Goal: Information Seeking & Learning: Find specific fact

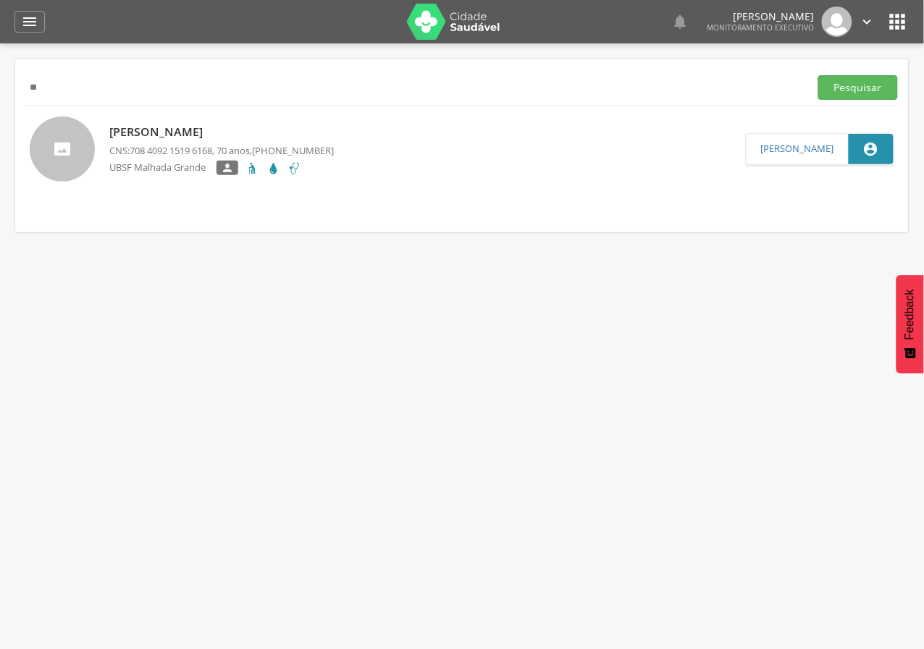
type input "*"
click at [869, 81] on button "Pesquisar" at bounding box center [858, 87] width 80 height 25
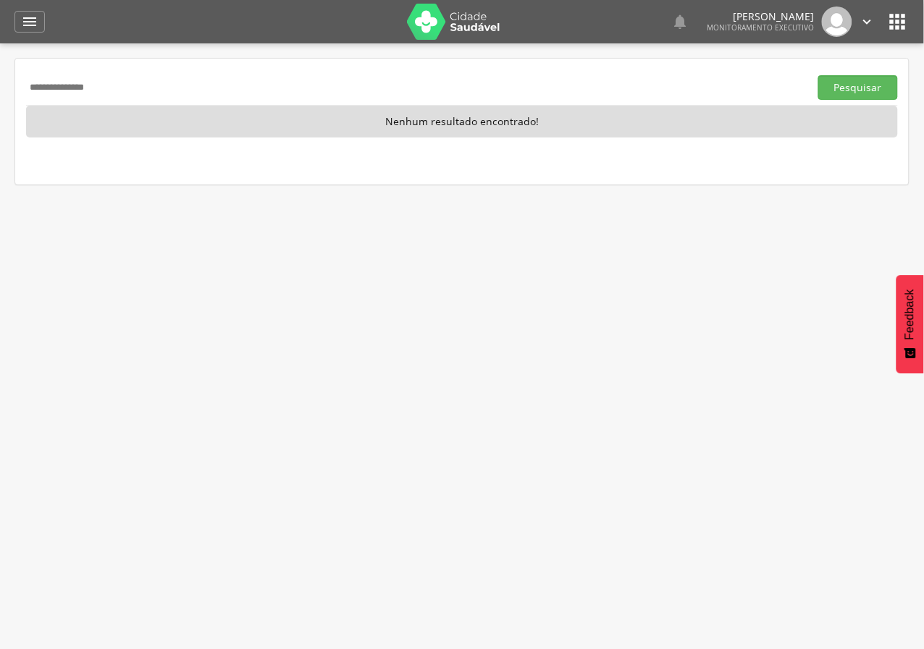
click at [161, 96] on input "**********" at bounding box center [414, 87] width 777 height 25
type input "*"
paste input "**********"
type input "**********"
click at [818, 75] on button "Pesquisar" at bounding box center [858, 87] width 80 height 25
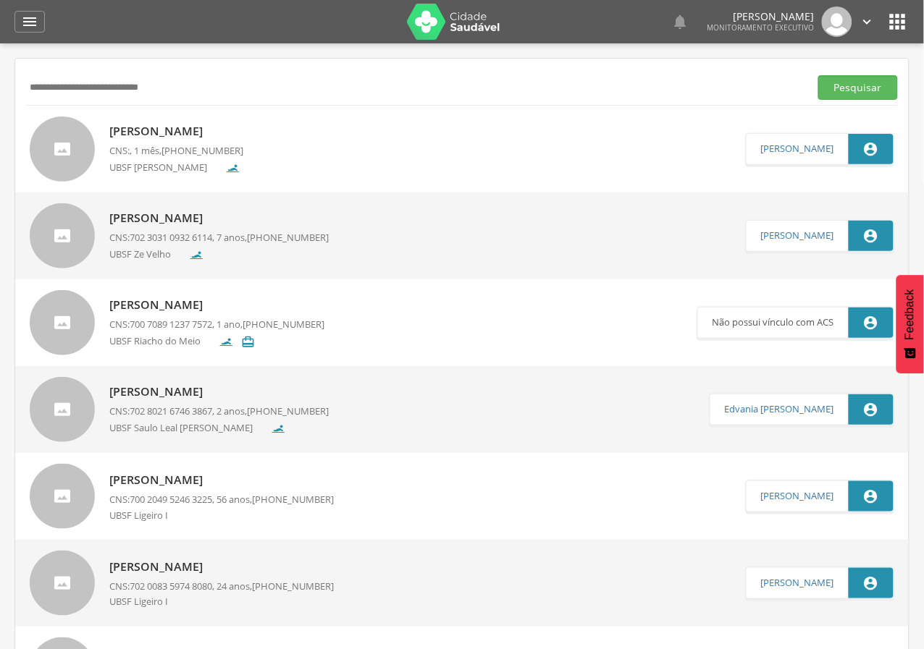
click at [166, 126] on p "[PERSON_NAME]" at bounding box center [176, 131] width 134 height 17
type input "**********"
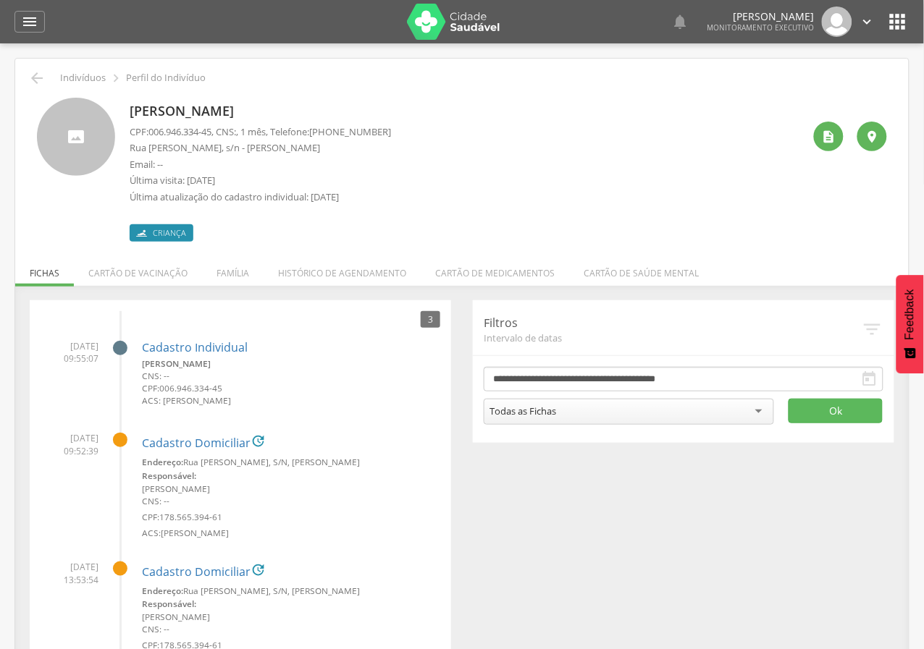
click at [645, 166] on div "[PERSON_NAME] CPF: 006.946.334-45 , CNS: , 1 mês, Telefone: [PHONE_NUMBER] [GEO…" at bounding box center [466, 170] width 673 height 144
drag, startPoint x: 150, startPoint y: 135, endPoint x: 221, endPoint y: 125, distance: 72.4
click at [221, 125] on p "CPF: 006.946.334-45 , CNS: , 1 mês, Telefone: [PHONE_NUMBER]" at bounding box center [260, 132] width 261 height 14
copy p "006.946.334-45 ,"
click at [822, 138] on icon "" at bounding box center [829, 137] width 14 height 14
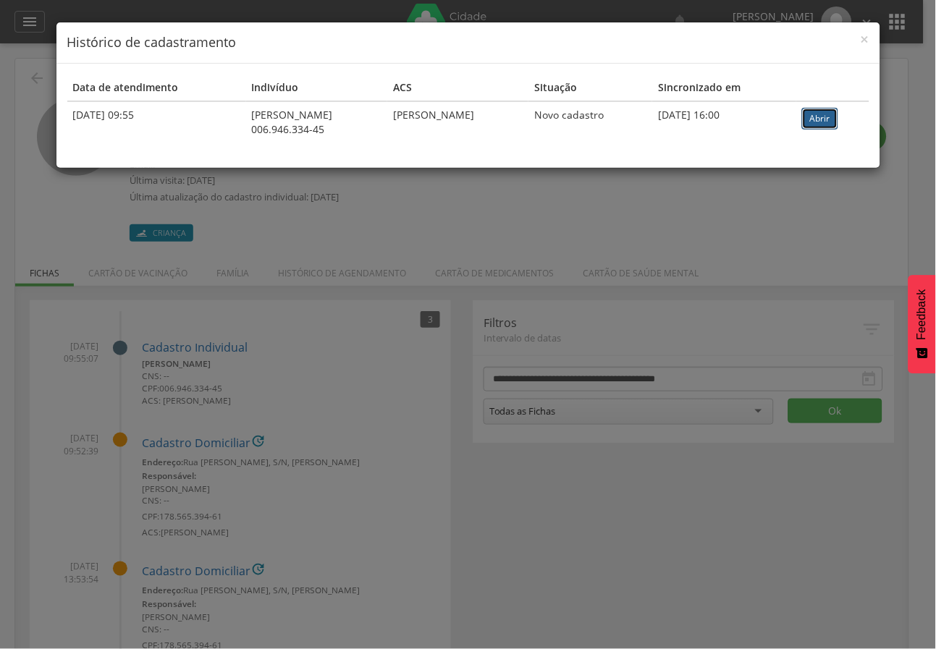
click at [826, 120] on link "Abrir" at bounding box center [820, 119] width 36 height 22
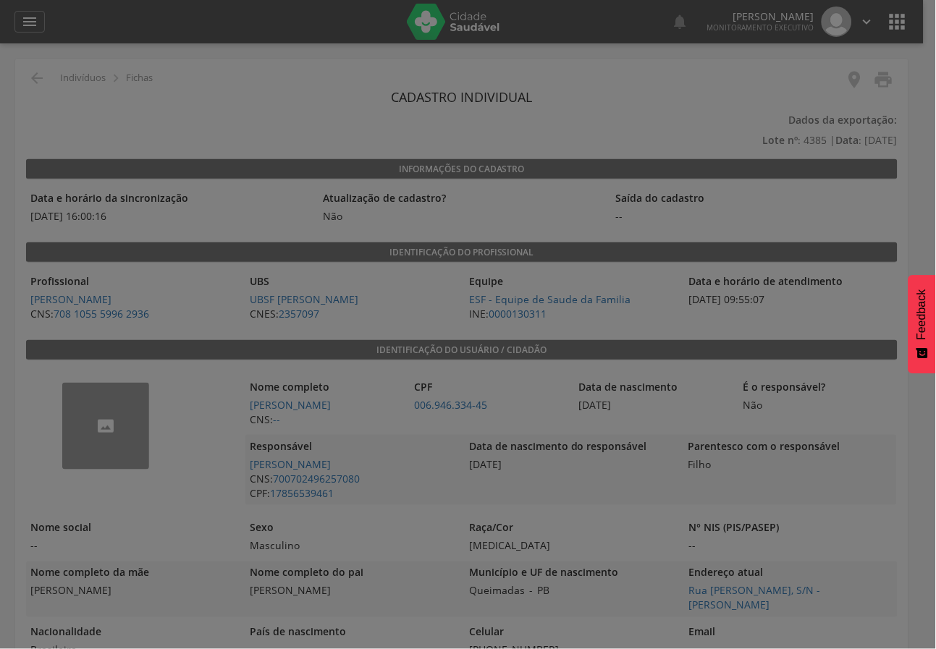
drag, startPoint x: 335, startPoint y: 253, endPoint x: 67, endPoint y: 119, distance: 299.1
click at [332, 252] on div at bounding box center [468, 324] width 936 height 649
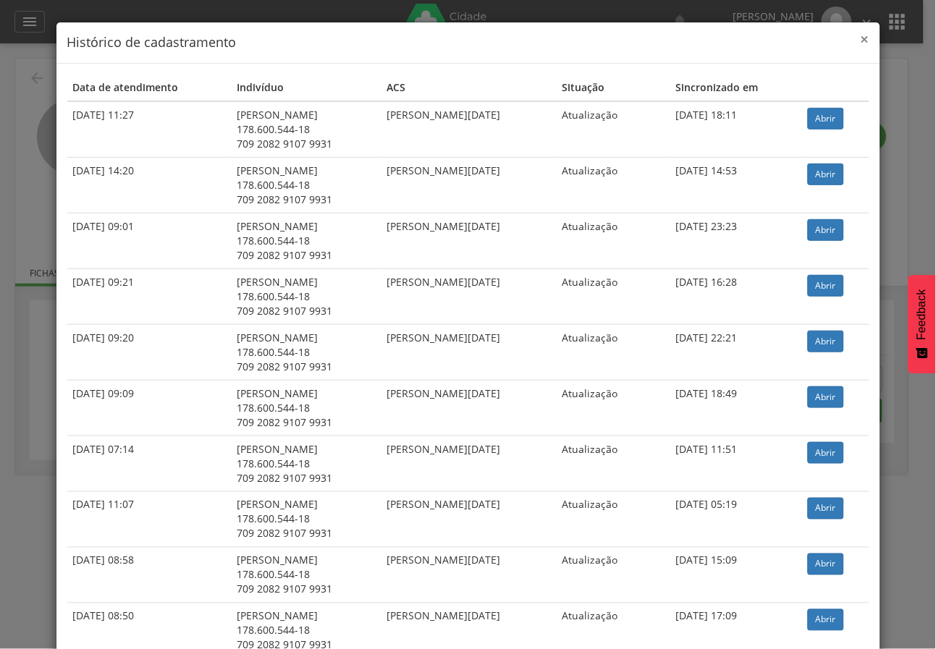
click at [861, 43] on span "×" at bounding box center [865, 39] width 9 height 20
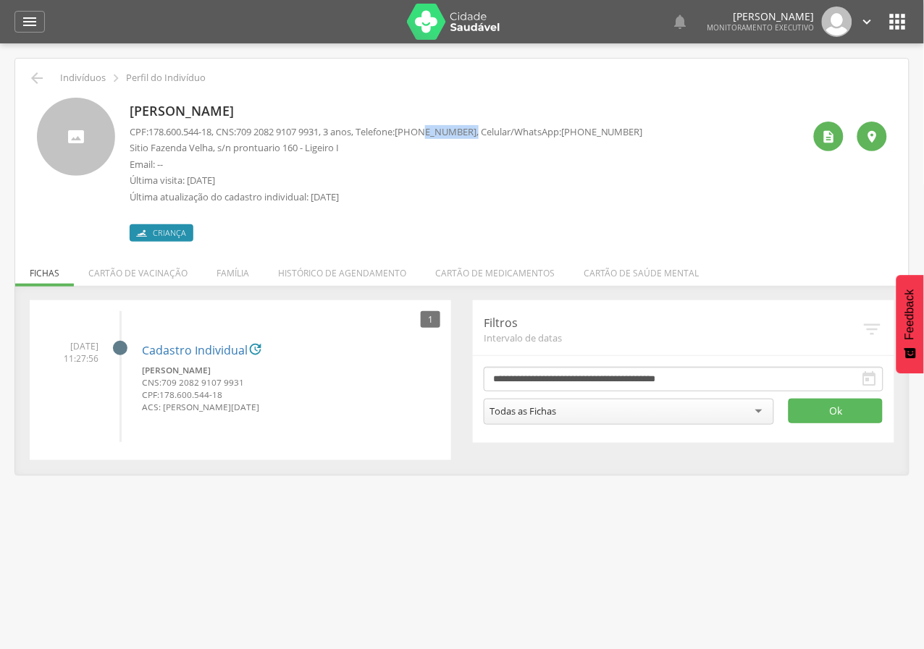
drag, startPoint x: 433, startPoint y: 131, endPoint x: 489, endPoint y: 122, distance: 56.4
click at [489, 122] on div "Italo Kayllan da Silva Pessoa CPF: 178.600.544-18 , CNS: 709 2082 9107 9931 , 3…" at bounding box center [386, 170] width 513 height 144
copy p "99361-7364 ,"
click at [34, 69] on icon "" at bounding box center [36, 77] width 17 height 17
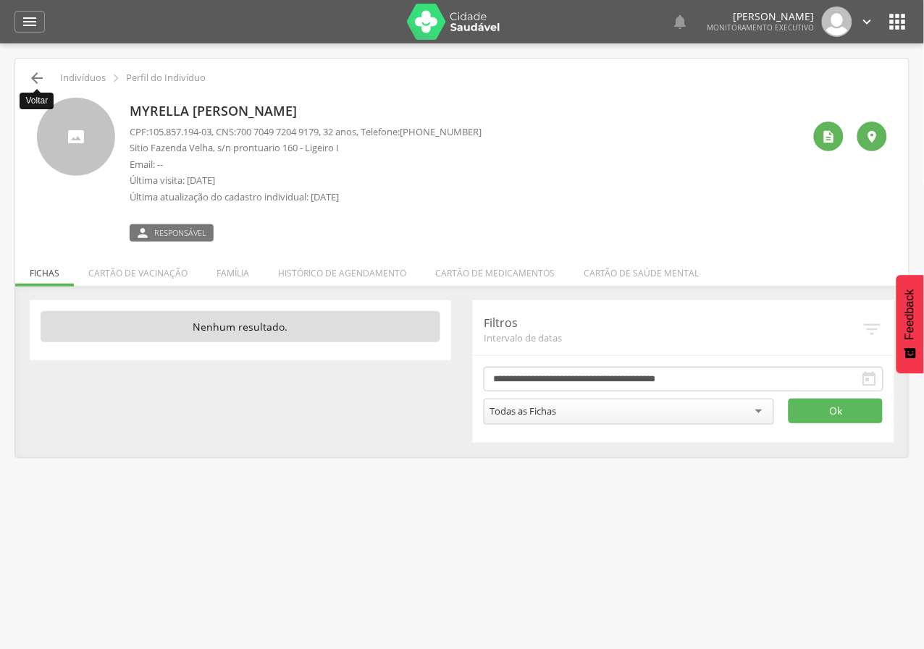
click at [28, 73] on icon "" at bounding box center [36, 77] width 17 height 17
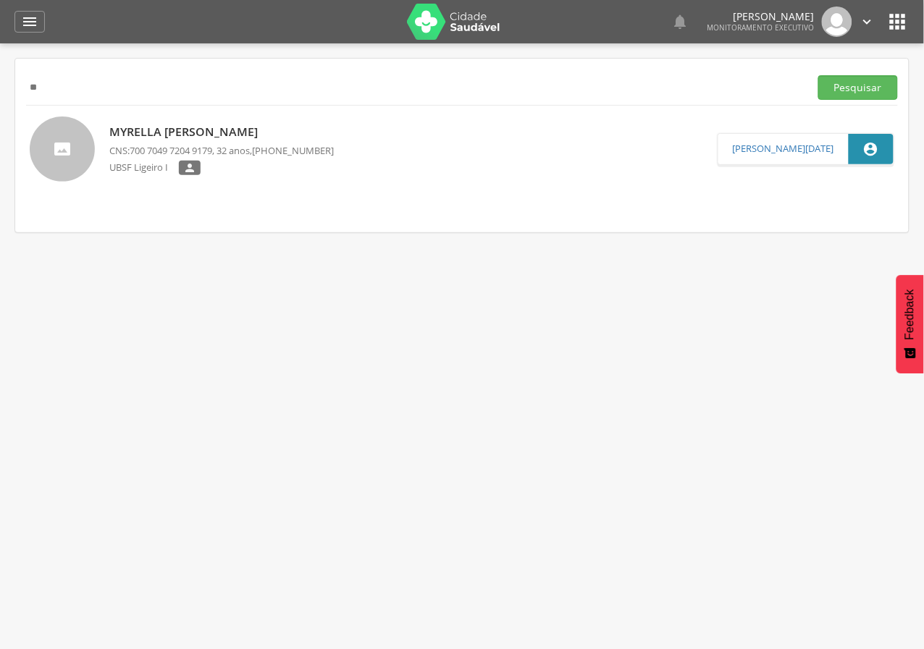
type input "*"
paste input "**********"
type input "**********"
click at [818, 75] on button "Pesquisar" at bounding box center [858, 87] width 80 height 25
click at [147, 135] on p "Lucicleide Correia Santos" at bounding box center [221, 132] width 224 height 17
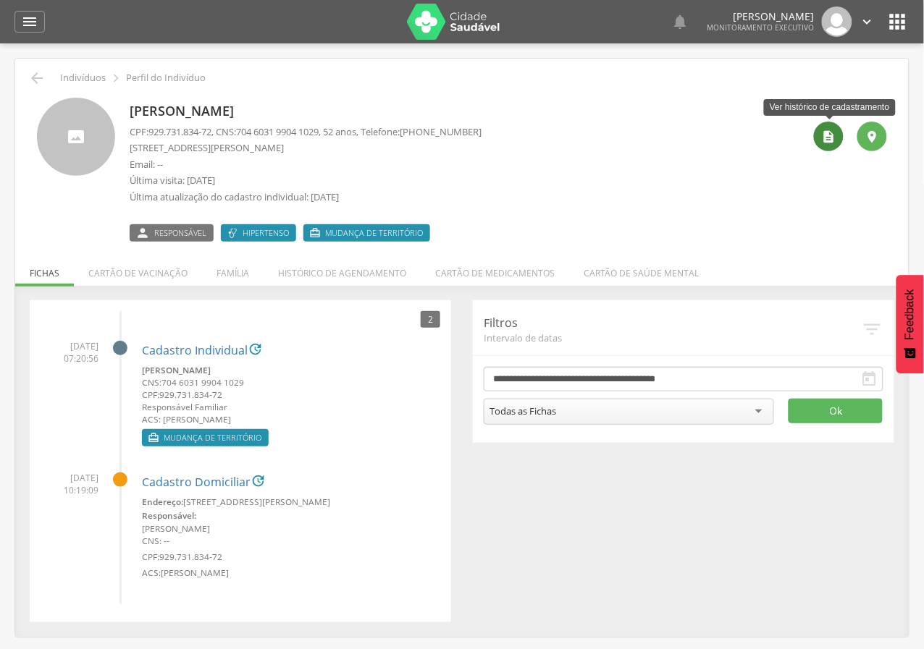
click at [826, 135] on icon "" at bounding box center [829, 137] width 14 height 14
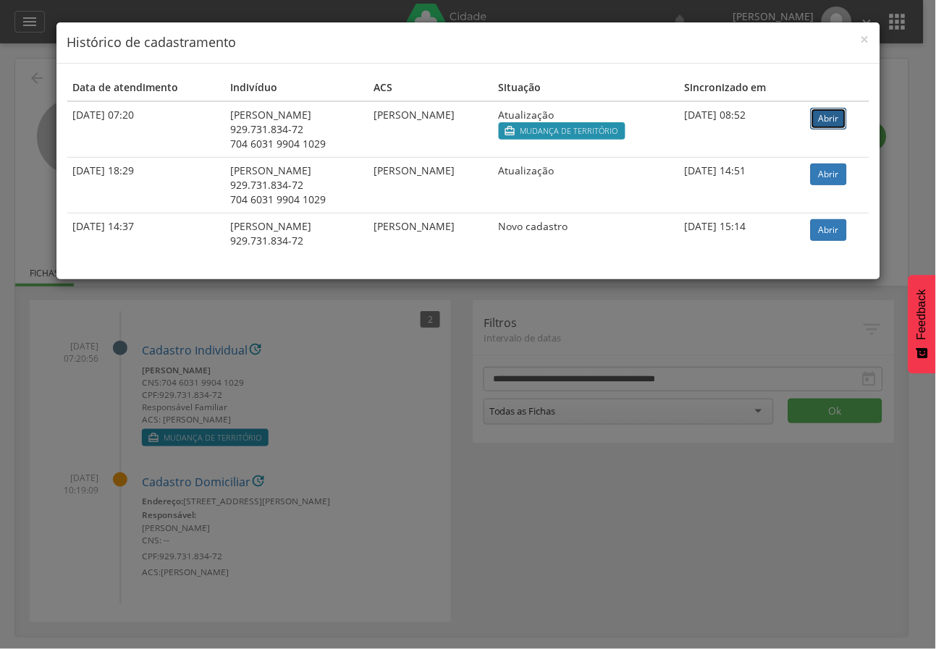
click at [832, 117] on link "Abrir" at bounding box center [829, 119] width 36 height 22
click at [866, 39] on span "×" at bounding box center [865, 39] width 9 height 20
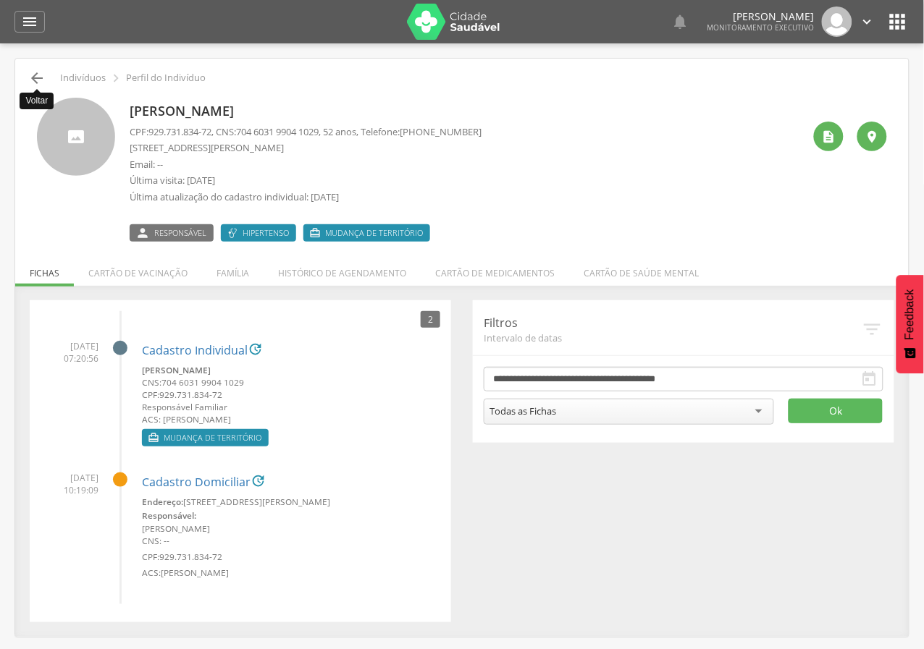
click at [31, 76] on icon "" at bounding box center [36, 77] width 17 height 17
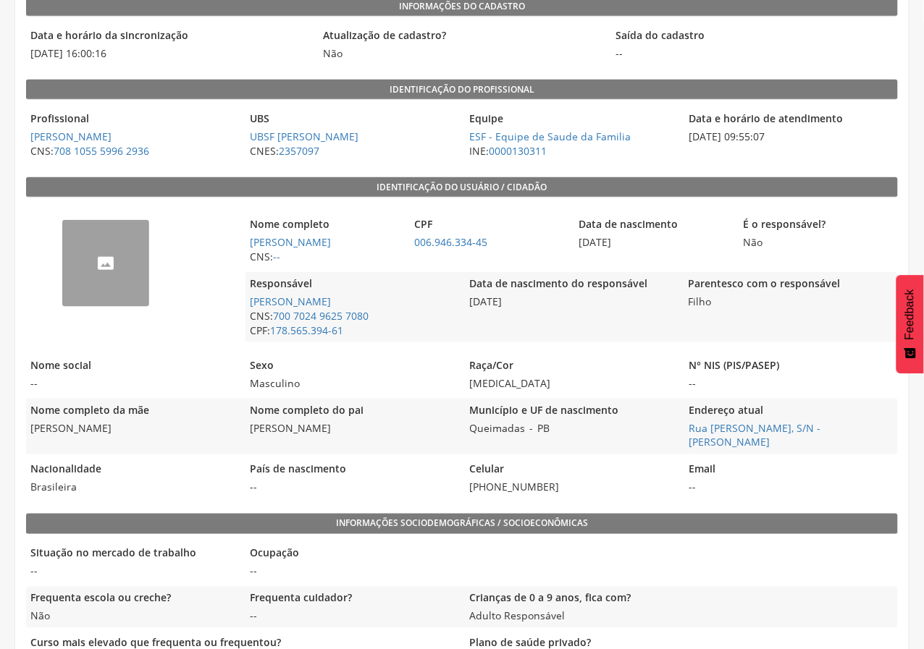
scroll to position [241, 0]
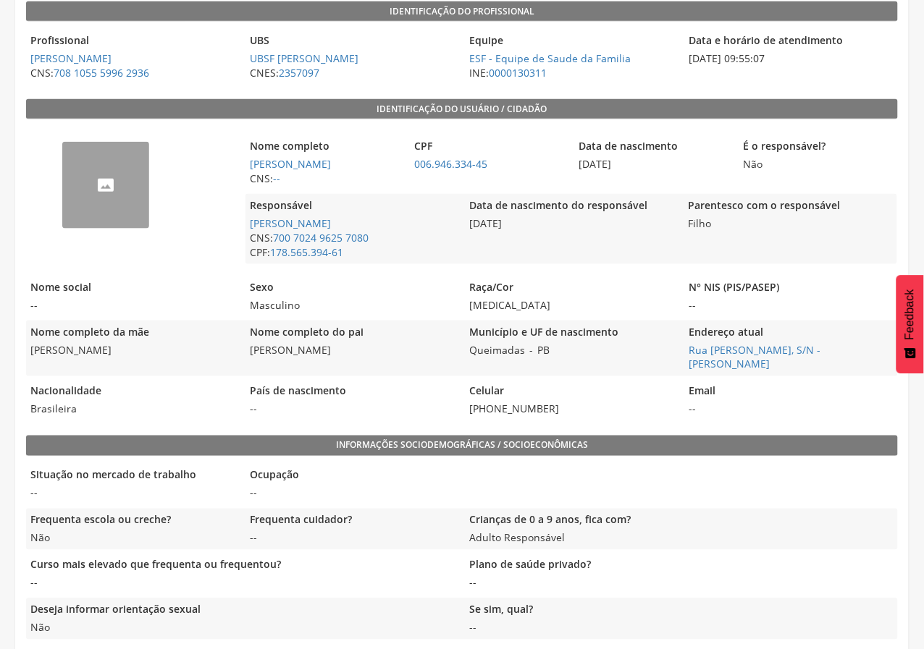
drag, startPoint x: 246, startPoint y: 351, endPoint x: 360, endPoint y: 361, distance: 114.1
click at [360, 361] on div "Nome completo do pai Carlos Manoel Avelino" at bounding box center [351, 349] width 212 height 56
copy span "[PERSON_NAME]"
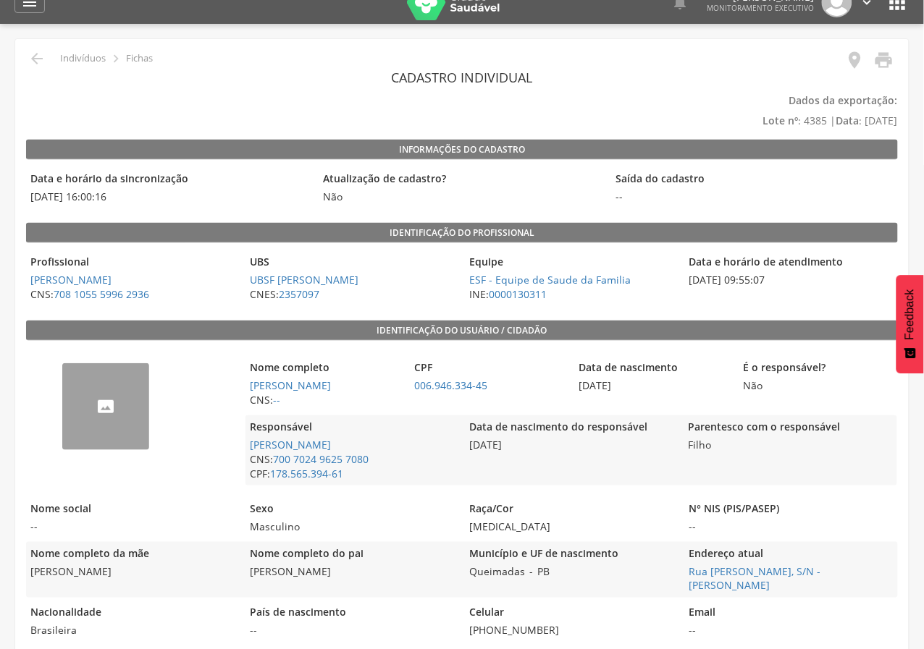
scroll to position [0, 0]
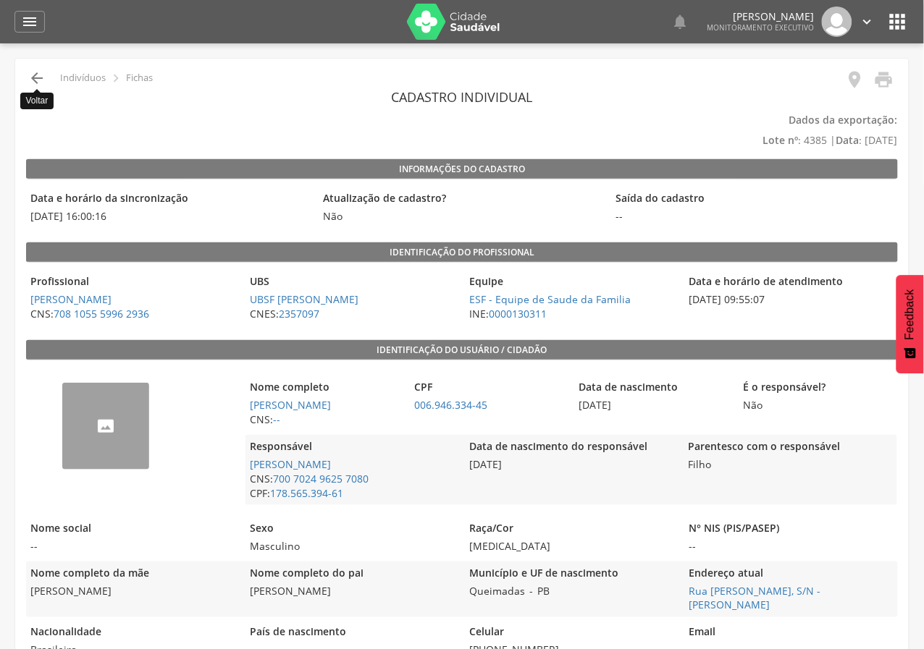
click at [38, 80] on icon "" at bounding box center [36, 77] width 17 height 17
type input "**********"
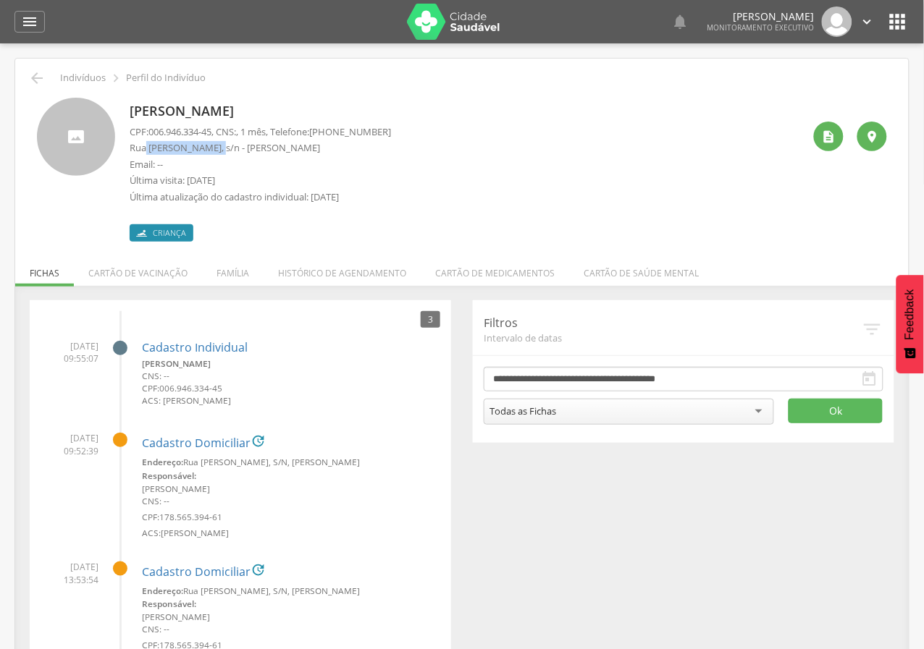
drag, startPoint x: 146, startPoint y: 150, endPoint x: 218, endPoint y: 148, distance: 71.7
click at [218, 148] on p "Rua [PERSON_NAME], s/n - [PERSON_NAME]" at bounding box center [260, 148] width 261 height 14
copy p "Maria Cardoso,"
click at [36, 80] on icon "" at bounding box center [36, 77] width 17 height 17
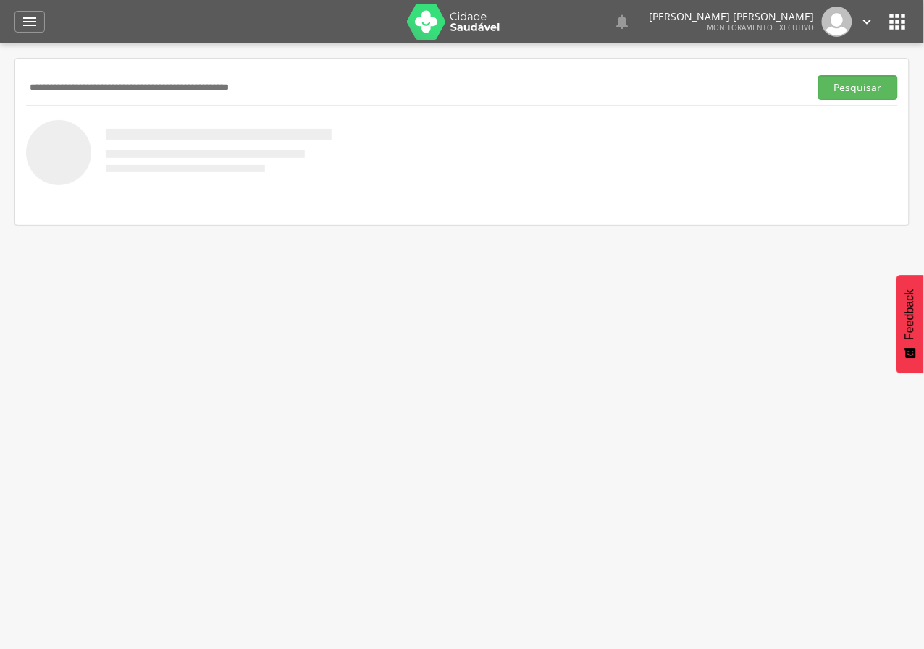
click at [74, 82] on input "text" at bounding box center [414, 87] width 777 height 25
type input "**********"
click at [818, 75] on button "Pesquisar" at bounding box center [858, 87] width 80 height 25
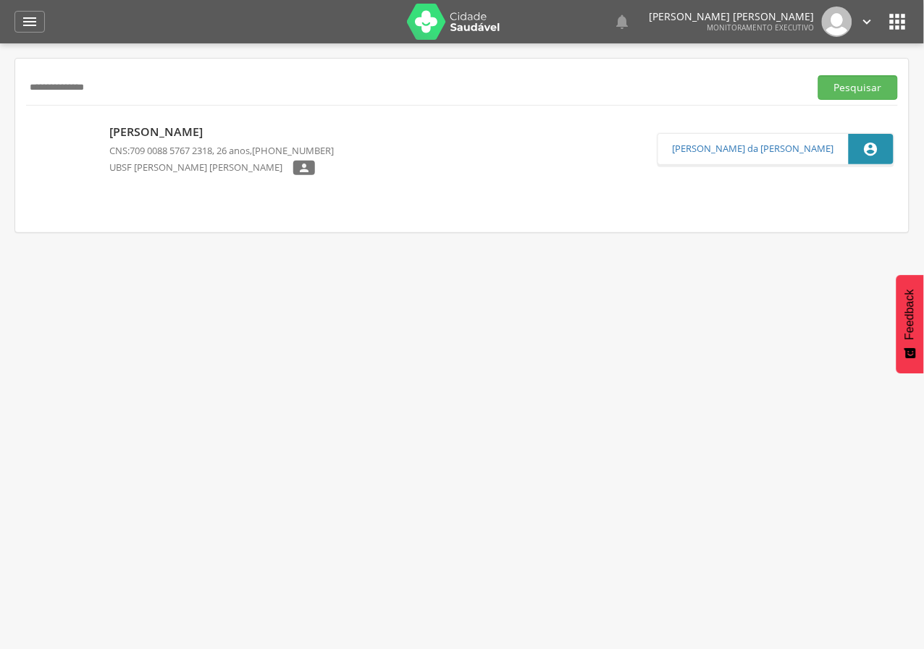
click at [165, 124] on p "Diana Barbosa Tavares" at bounding box center [221, 132] width 224 height 17
type input "**********"
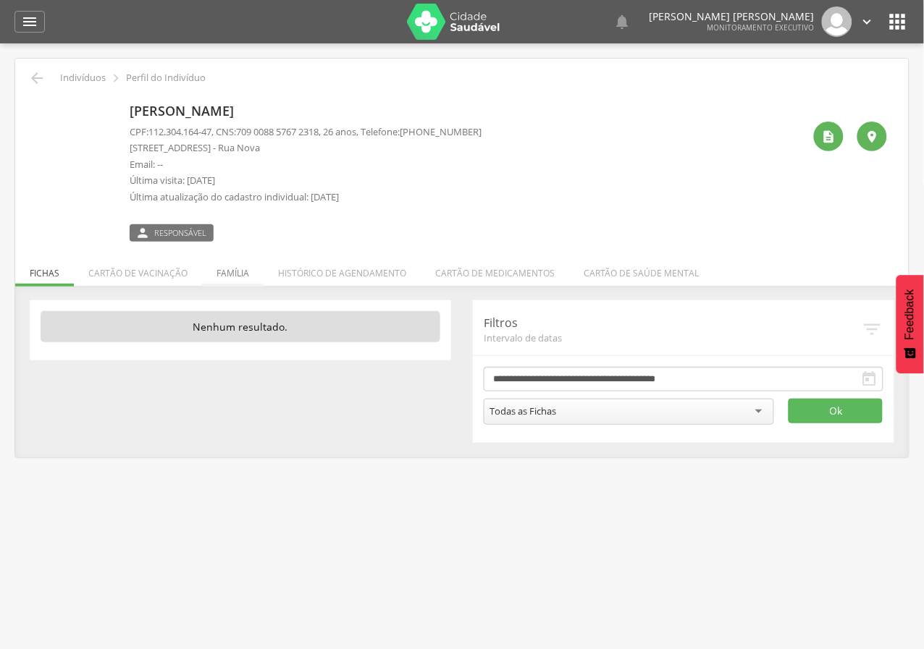
click at [229, 277] on li "Família" at bounding box center [233, 270] width 62 height 34
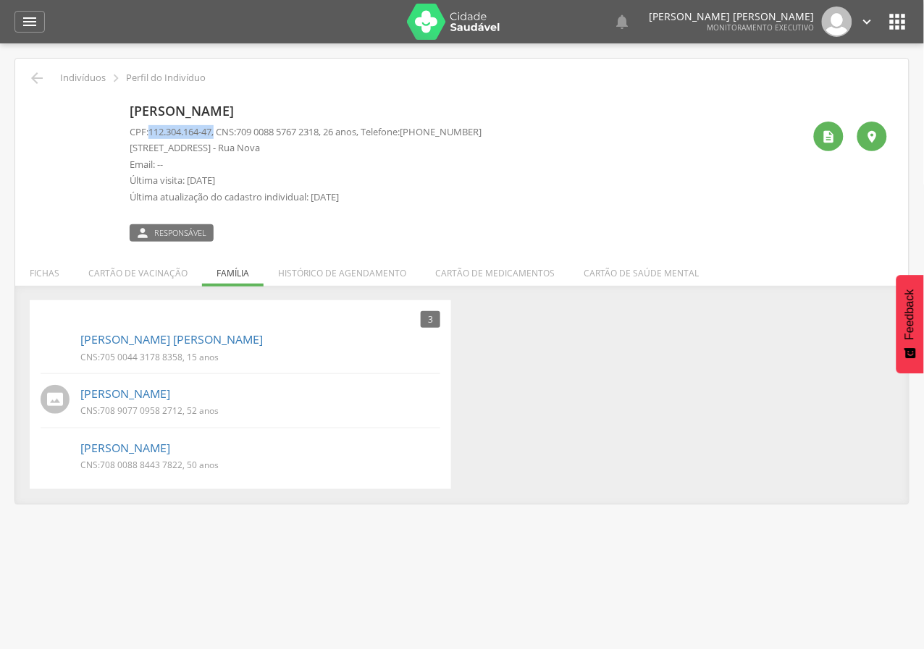
drag, startPoint x: 148, startPoint y: 130, endPoint x: 220, endPoint y: 130, distance: 71.7
click at [220, 130] on p "CPF: 112.304.164-47 , CNS: 709 0088 5767 2318 , 26 anos, Telefone: (83) 99165-7…" at bounding box center [306, 132] width 352 height 14
copy p "112.304.164-47 ,"
click at [548, 201] on div "Diana Barbosa Tavares CPF: 112.304.164-47 , CNS: 709 0088 5767 2318 , 26 anos, …" at bounding box center [466, 170] width 673 height 144
drag, startPoint x: 129, startPoint y: 146, endPoint x: 203, endPoint y: 148, distance: 74.6
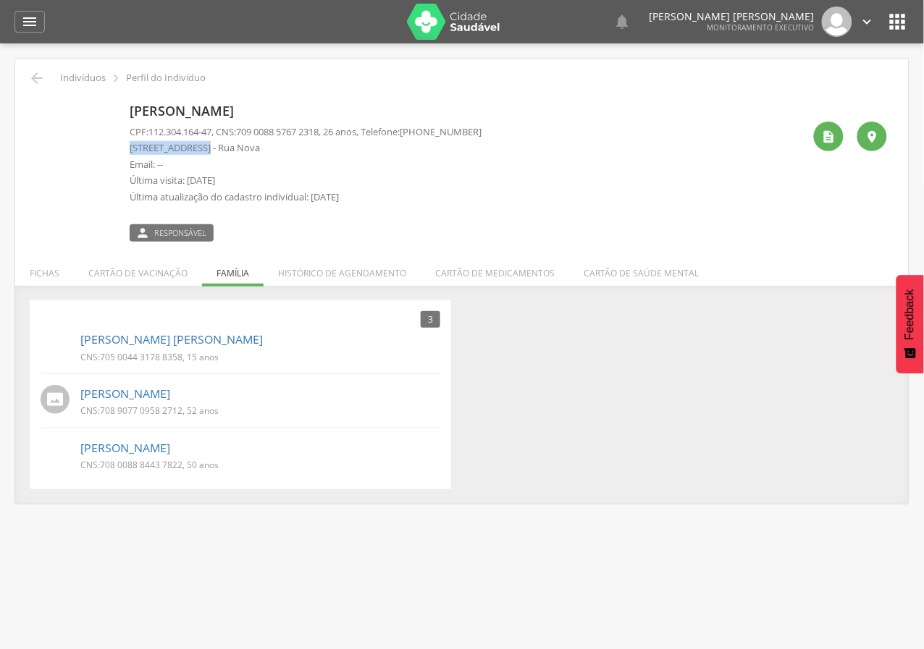
click at [203, 148] on div "Diana Barbosa Tavares CPF: 112.304.164-47 , CNS: 709 0088 5767 2318 , 26 anos, …" at bounding box center [462, 170] width 850 height 144
copy p "Rua dos Trajanos"
click at [654, 383] on div "3 Nenhum outro membro da família cadastrado. Joao Gabriel Barbosa Tavares CNS: …" at bounding box center [462, 394] width 886 height 189
click at [161, 343] on link "Joao Gabriel Barbosa Tavares" at bounding box center [171, 340] width 182 height 17
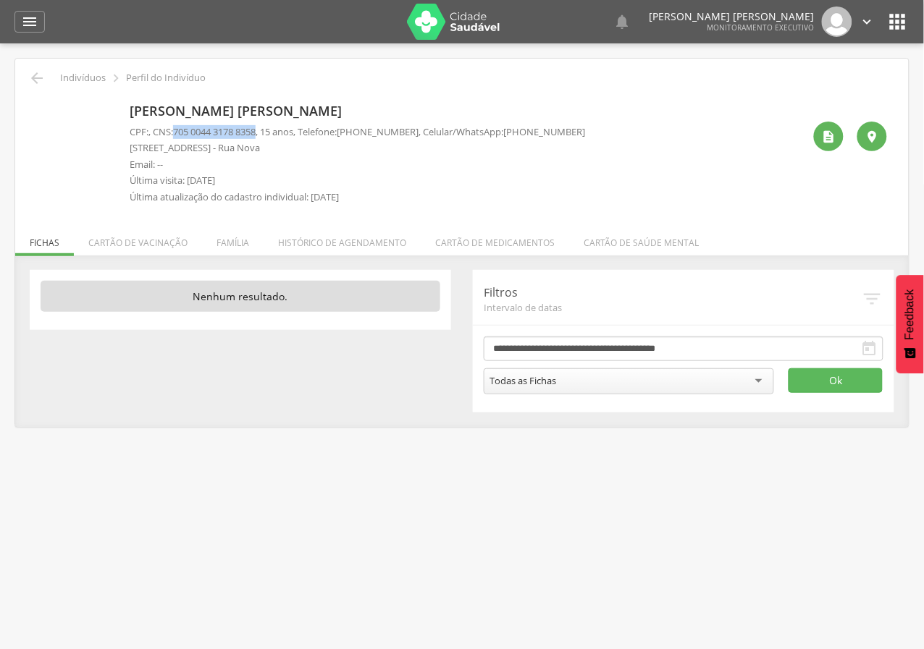
drag, startPoint x: 177, startPoint y: 131, endPoint x: 266, endPoint y: 134, distance: 89.8
click at [266, 134] on p "CPF: , CNS: 705 0044 3178 8358 , 15 anos, Telefone: (83) 99165-7128 , Celular/W…" at bounding box center [357, 132] width 455 height 14
copy p "705 0044 3178 8358"
click at [41, 73] on icon "" at bounding box center [36, 77] width 17 height 17
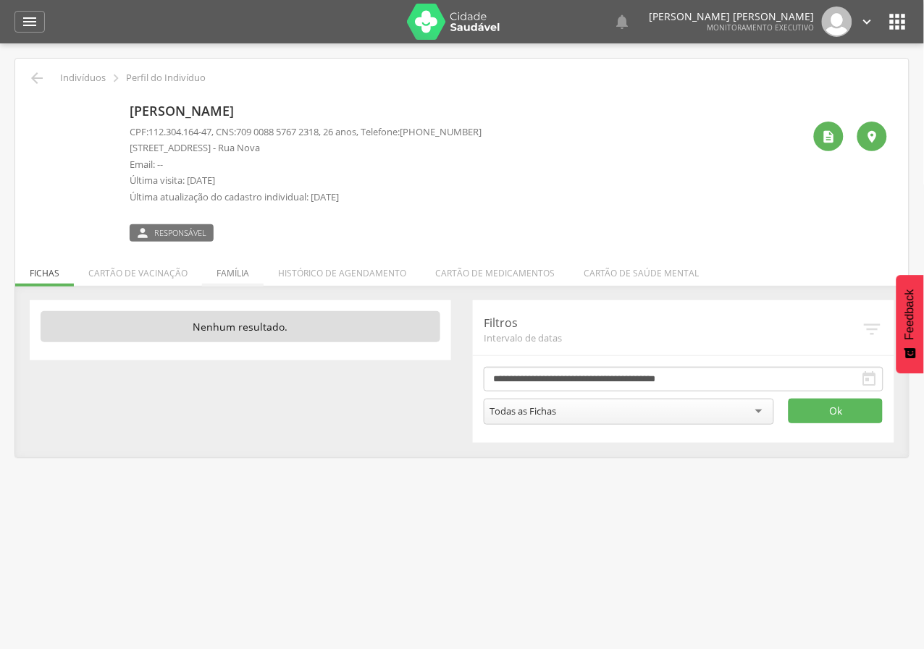
click at [214, 274] on li "Família" at bounding box center [233, 270] width 62 height 34
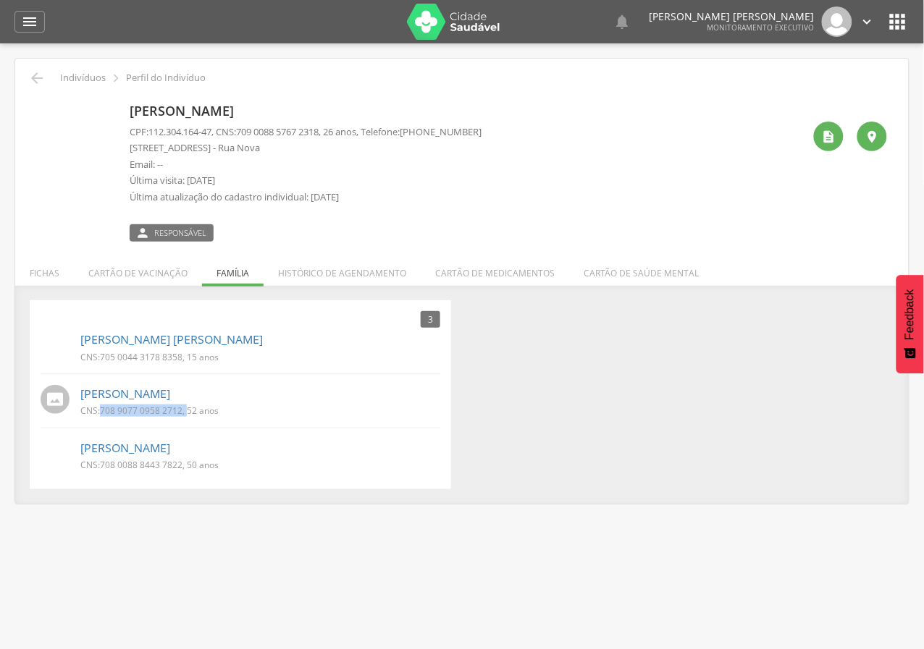
drag, startPoint x: 101, startPoint y: 410, endPoint x: 186, endPoint y: 410, distance: 85.4
click at [186, 410] on p "CNS: 708 9077 0958 2712 , 52 anos" at bounding box center [149, 411] width 138 height 12
copy p "708 9077 0958 2712 ,"
drag, startPoint x: 101, startPoint y: 463, endPoint x: 182, endPoint y: 462, distance: 81.1
click at [182, 462] on p "CNS: 708 0088 8443 7822 , 50 anos" at bounding box center [149, 465] width 138 height 12
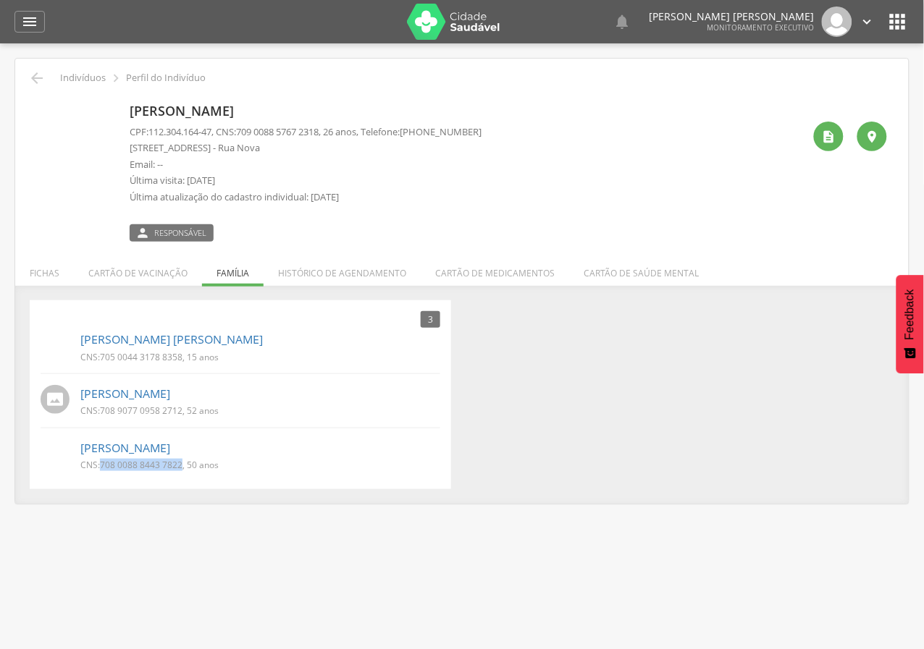
copy span "708 0088 8443 7822"
drag, startPoint x: 152, startPoint y: 132, endPoint x: 219, endPoint y: 127, distance: 66.8
click at [219, 127] on p "CPF: 112.304.164-47 , CNS: 709 0088 5767 2318 , 26 anos, Telefone: (83) 99165-7…" at bounding box center [306, 132] width 352 height 14
drag, startPoint x: 219, startPoint y: 127, endPoint x: 253, endPoint y: 56, distance: 79.0
click at [263, 39] on div at bounding box center [227, 21] width 337 height 43
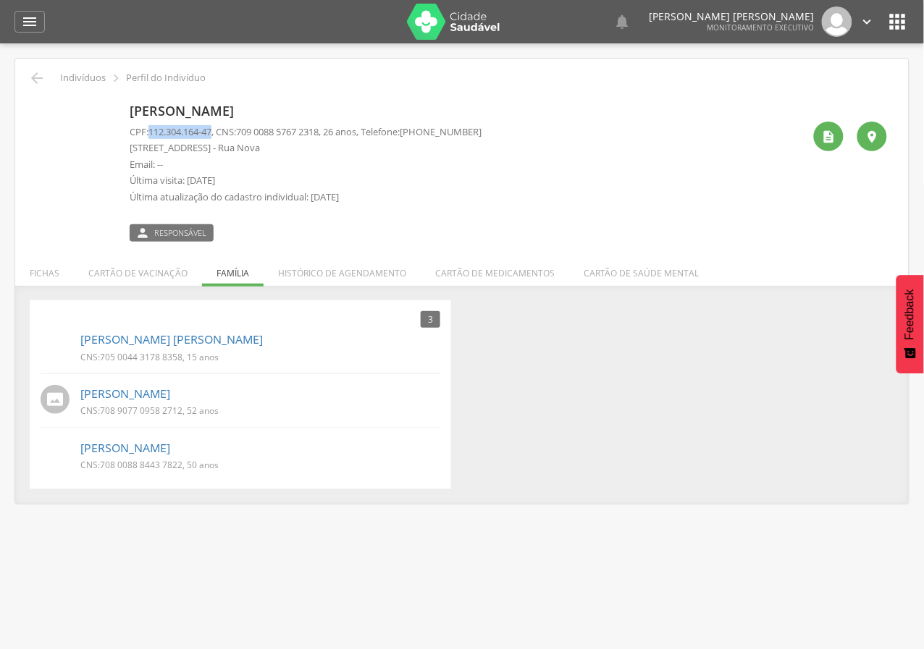
drag, startPoint x: 151, startPoint y: 128, endPoint x: 218, endPoint y: 131, distance: 66.7
click at [218, 131] on p "CPF: 112.304.164-47 , CNS: 709 0088 5767 2318 , 26 anos, Telefone: (83) 99165-7…" at bounding box center [306, 132] width 352 height 14
copy span "112.304.164-47"
click at [25, 29] on icon "" at bounding box center [29, 21] width 17 height 17
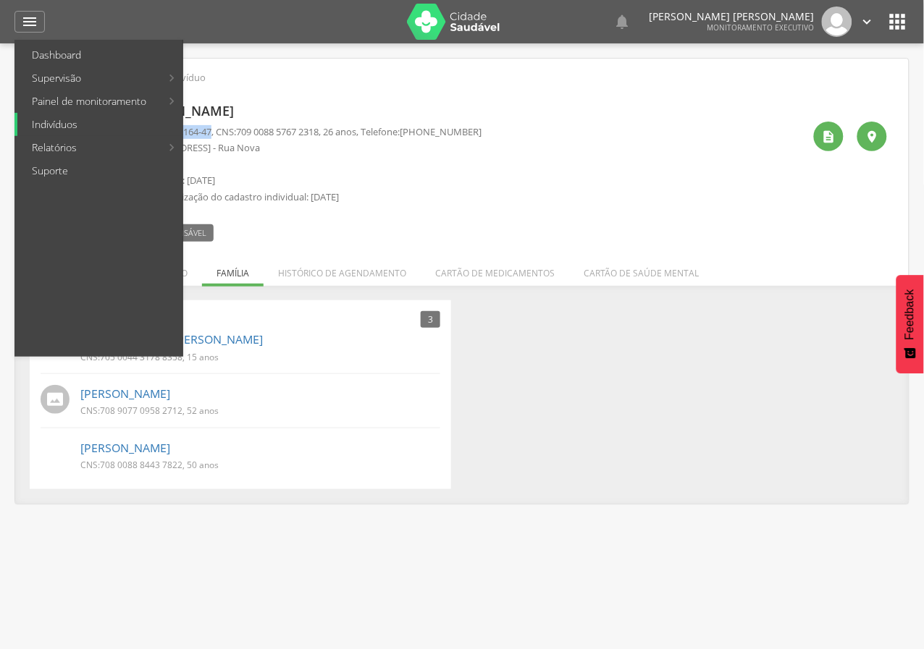
drag, startPoint x: 46, startPoint y: 127, endPoint x: 56, endPoint y: 77, distance: 51.1
click at [45, 127] on link "Indivíduos" at bounding box center [99, 124] width 165 height 23
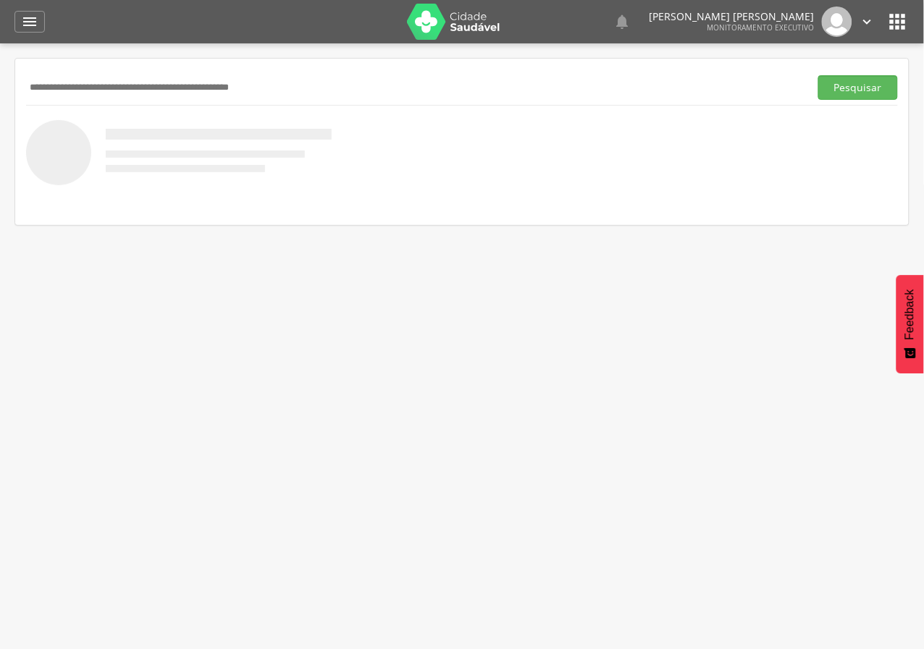
click at [63, 85] on input "text" at bounding box center [414, 87] width 777 height 25
type input "**********"
click at [858, 85] on button "Pesquisar" at bounding box center [858, 87] width 80 height 25
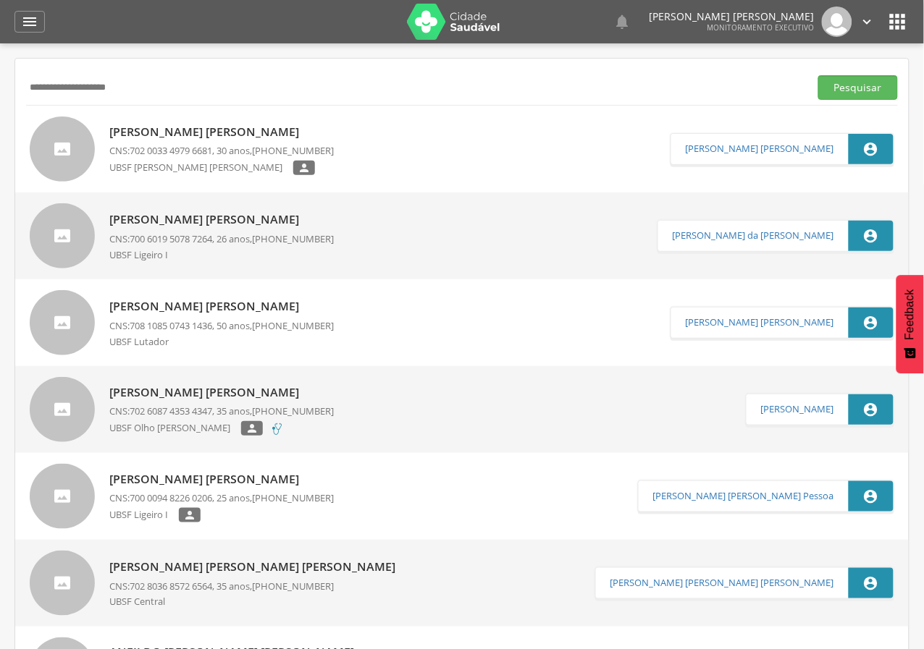
click at [139, 130] on p "Sabrina de Lima Silva" at bounding box center [221, 132] width 224 height 17
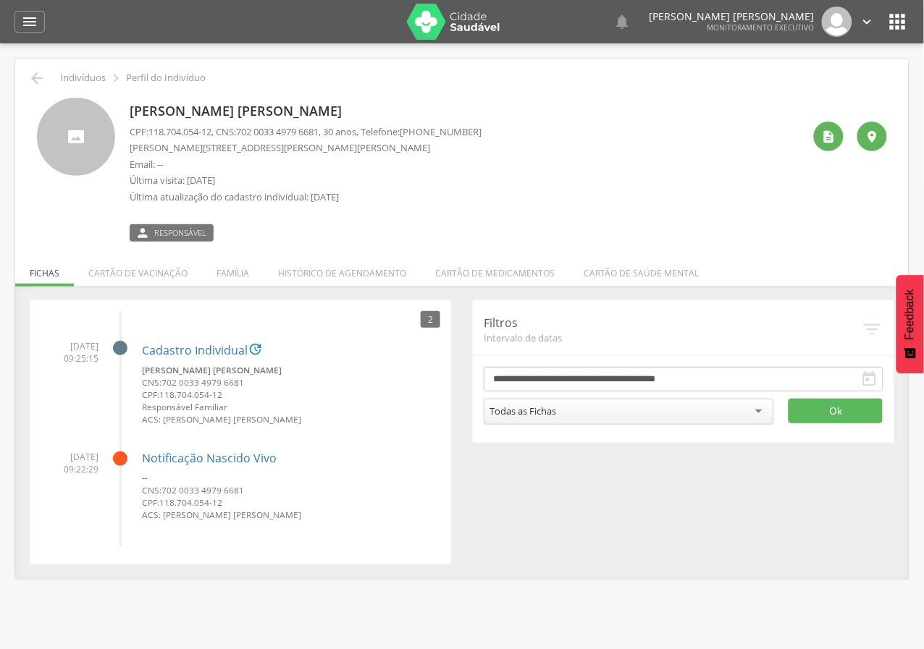
drag, startPoint x: 439, startPoint y: 133, endPoint x: 491, endPoint y: 134, distance: 52.8
click at [491, 134] on div "Sabrina de Lima Silva CPF: 118.704.054-12 , CNS: 702 0033 4979 6681 , 30 anos, …" at bounding box center [466, 170] width 673 height 144
copy span "99362-9774"
click at [26, 25] on icon "" at bounding box center [29, 21] width 17 height 17
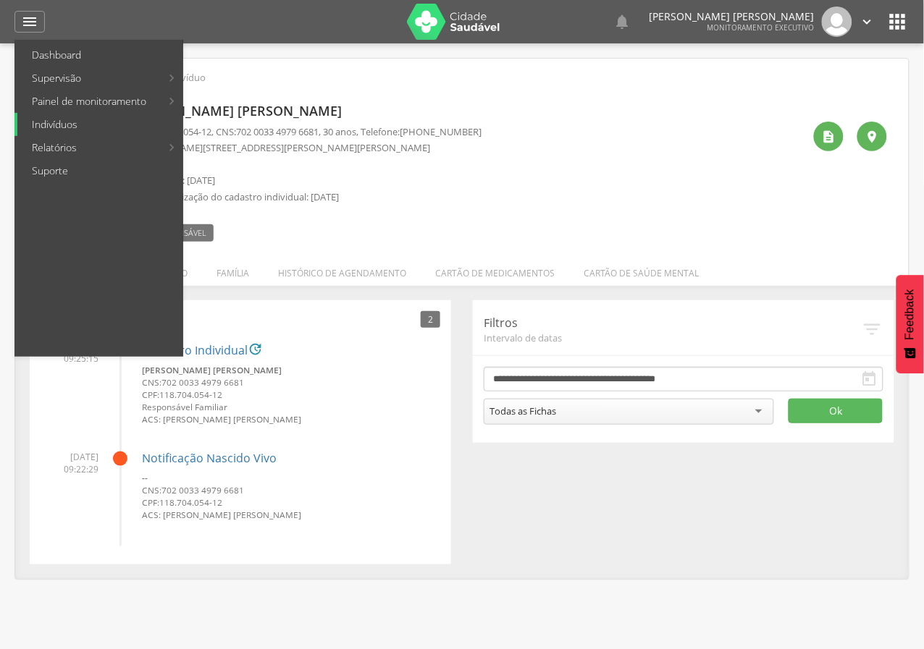
click at [46, 131] on link "Indivíduos" at bounding box center [99, 124] width 165 height 23
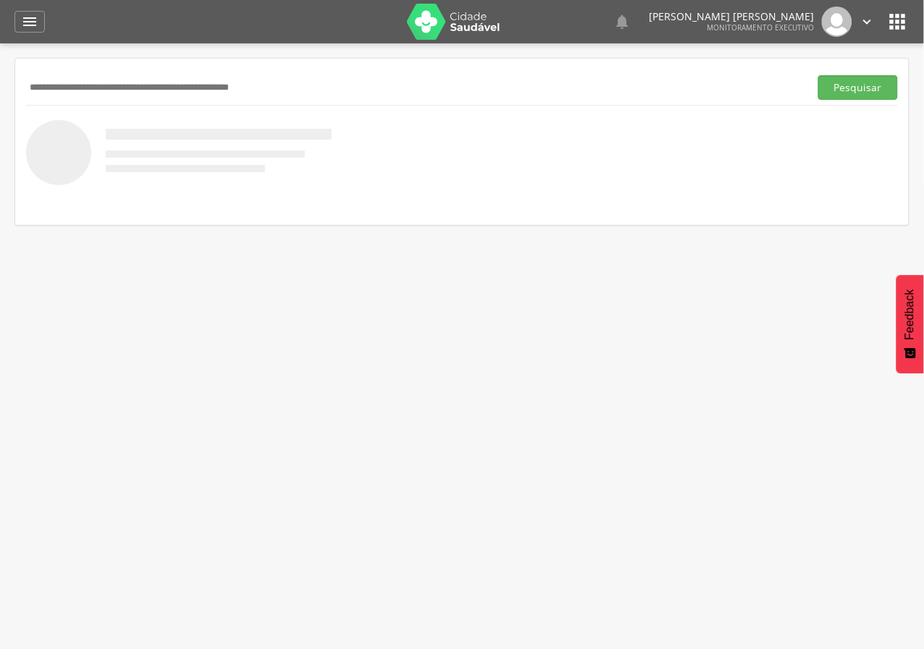
click at [54, 86] on input "text" at bounding box center [414, 87] width 777 height 25
click at [818, 75] on button "Pesquisar" at bounding box center [858, 87] width 80 height 25
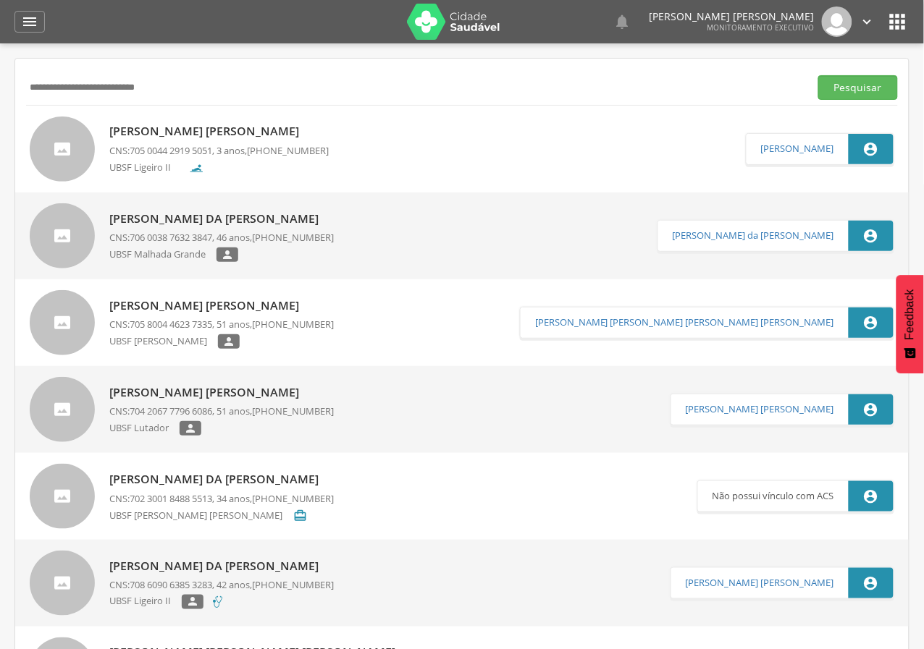
click at [214, 314] on div "Márcia Eliza Barbosa da Silva CNS: 705 8004 4623 7335 , 51 anos, (83) 99172-888…" at bounding box center [221, 323] width 224 height 60
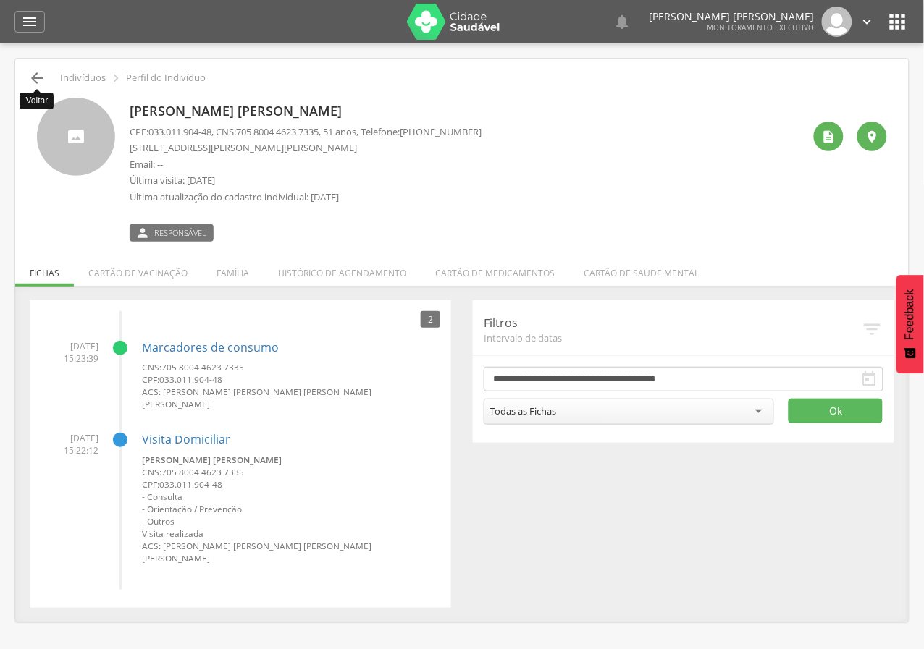
click at [33, 75] on icon "" at bounding box center [36, 77] width 17 height 17
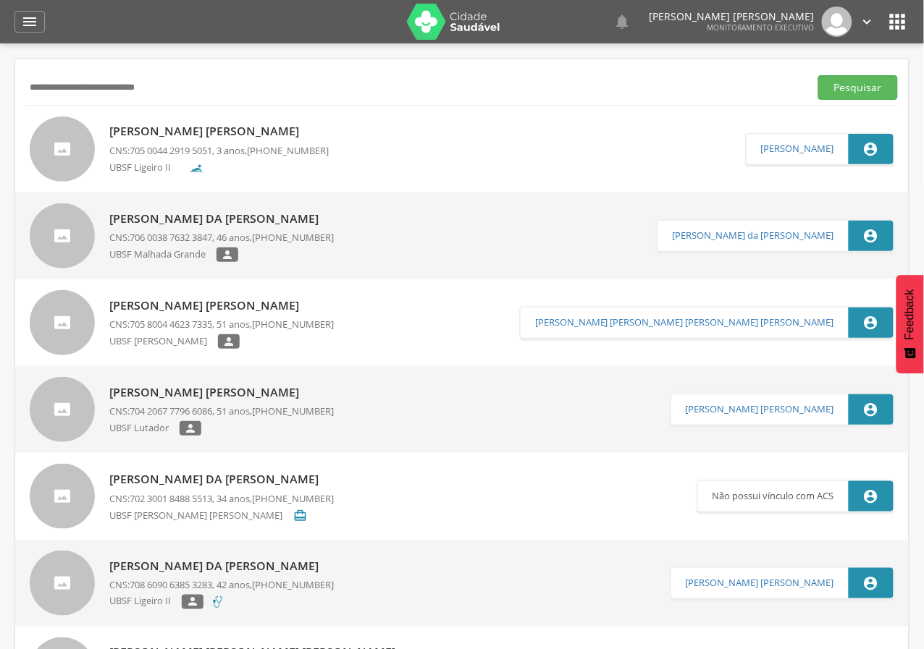
click at [164, 308] on p "Márcia Eliza Barbosa da Silva" at bounding box center [221, 306] width 224 height 17
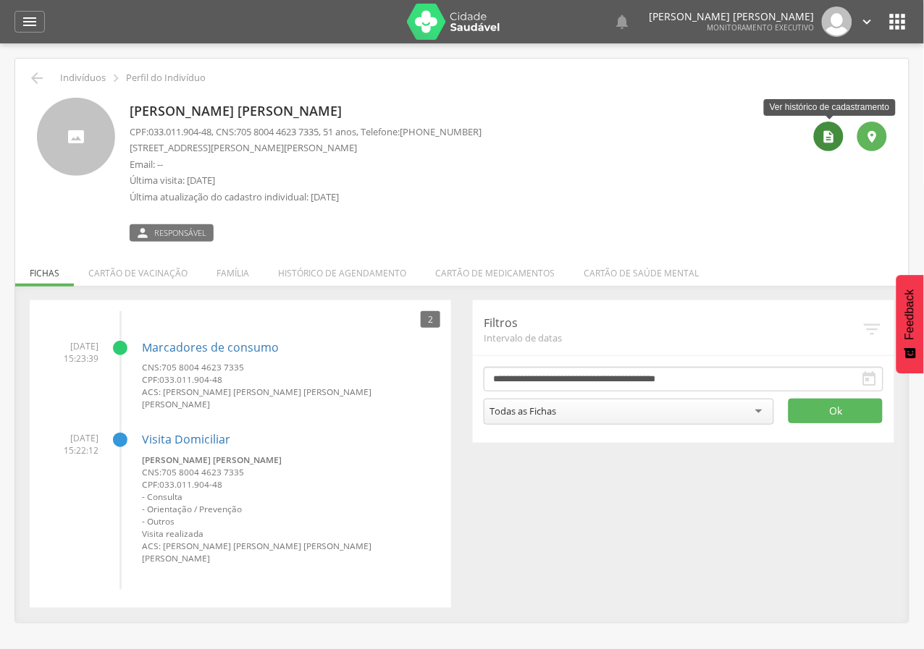
click at [832, 138] on icon "" at bounding box center [829, 137] width 14 height 14
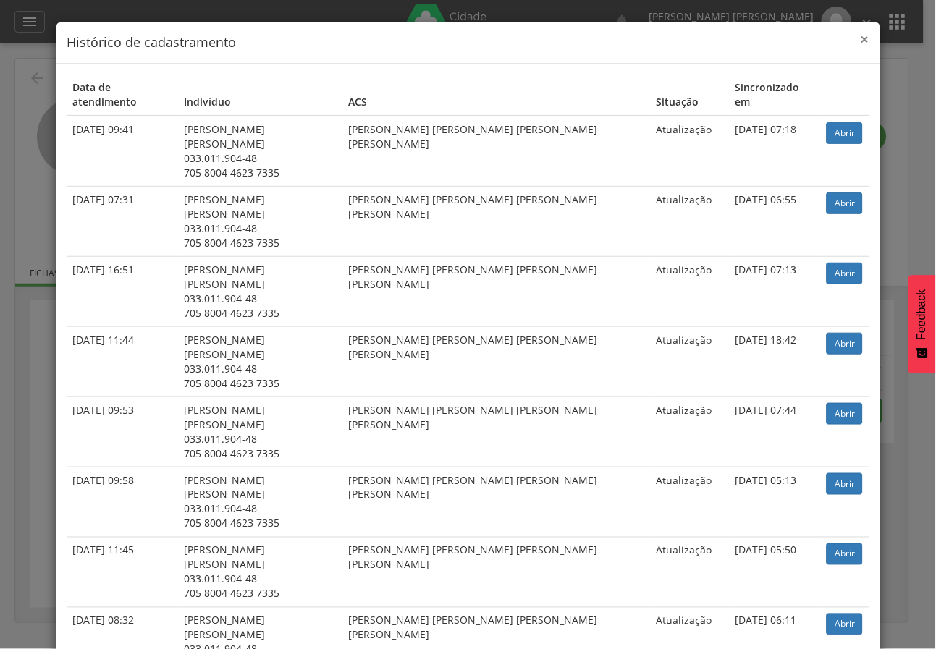
click at [861, 36] on span "×" at bounding box center [865, 39] width 9 height 20
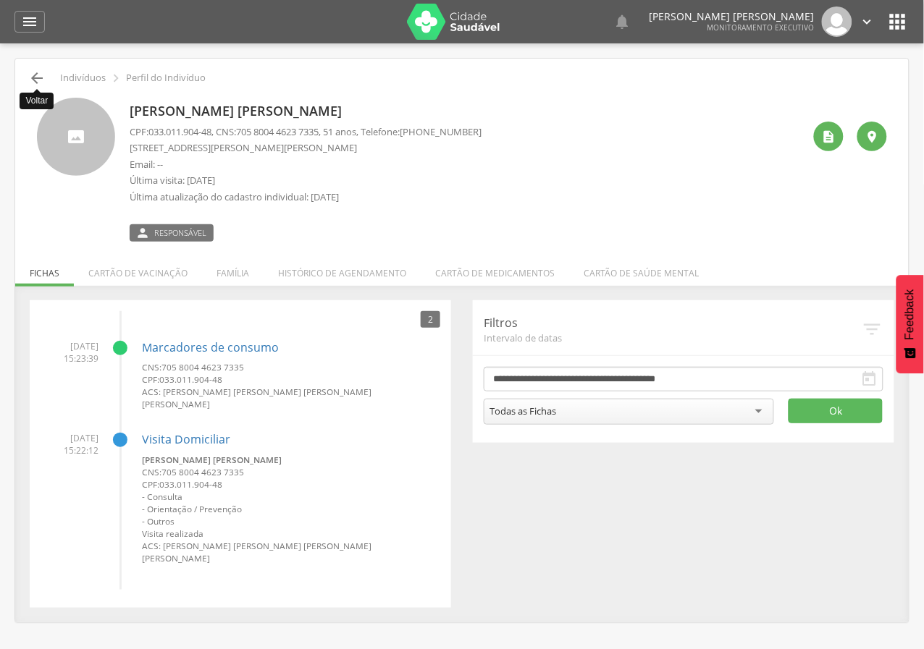
click at [43, 85] on icon "" at bounding box center [36, 77] width 17 height 17
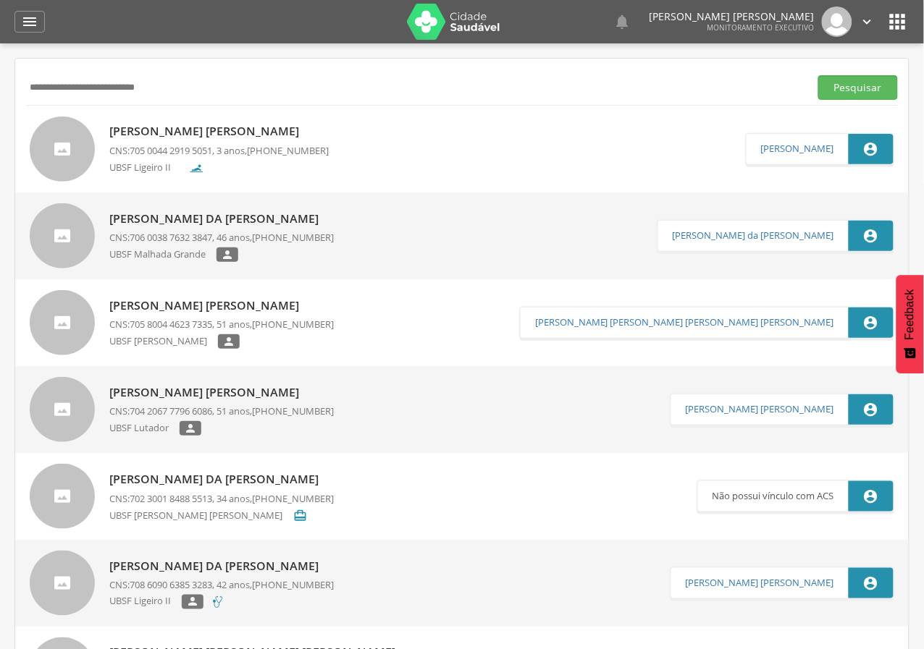
click at [818, 75] on button "Pesquisar" at bounding box center [858, 87] width 80 height 25
click at [128, 85] on input "**********" at bounding box center [414, 87] width 777 height 25
paste input "text"
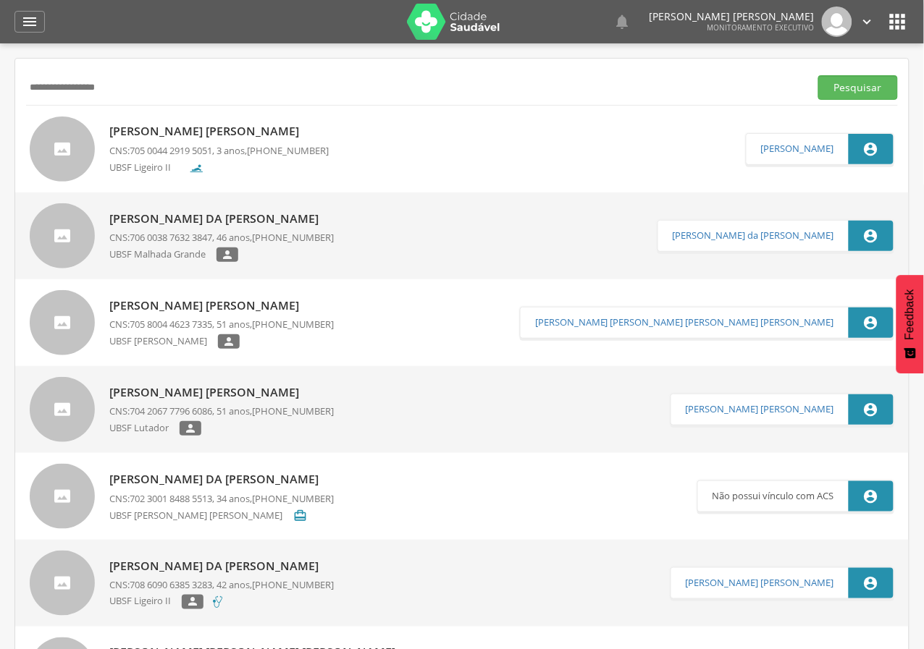
type input "**********"
click at [818, 75] on button "Pesquisar" at bounding box center [858, 87] width 80 height 25
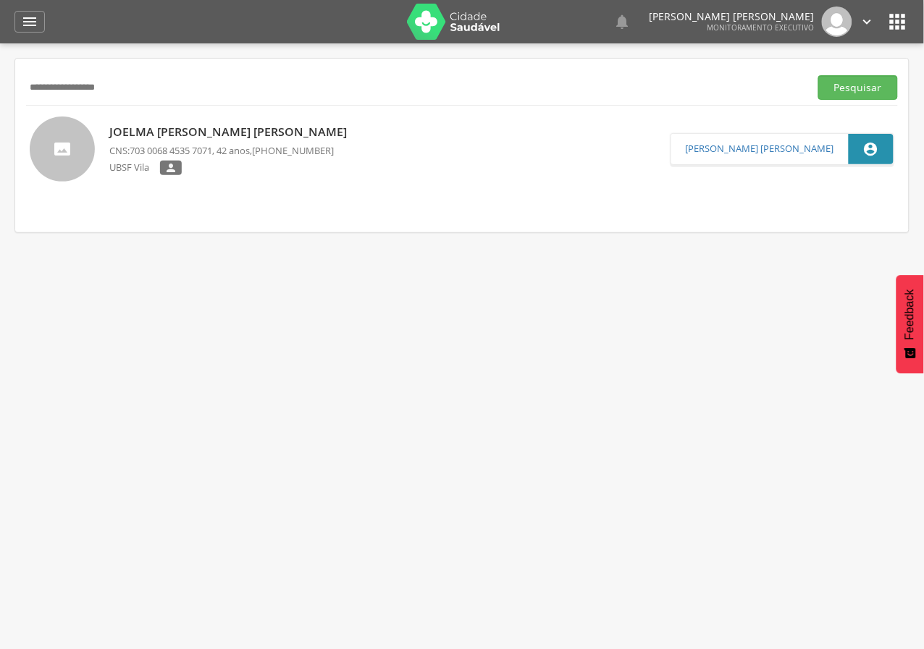
click at [258, 128] on p "[PERSON_NAME]" at bounding box center [231, 132] width 245 height 17
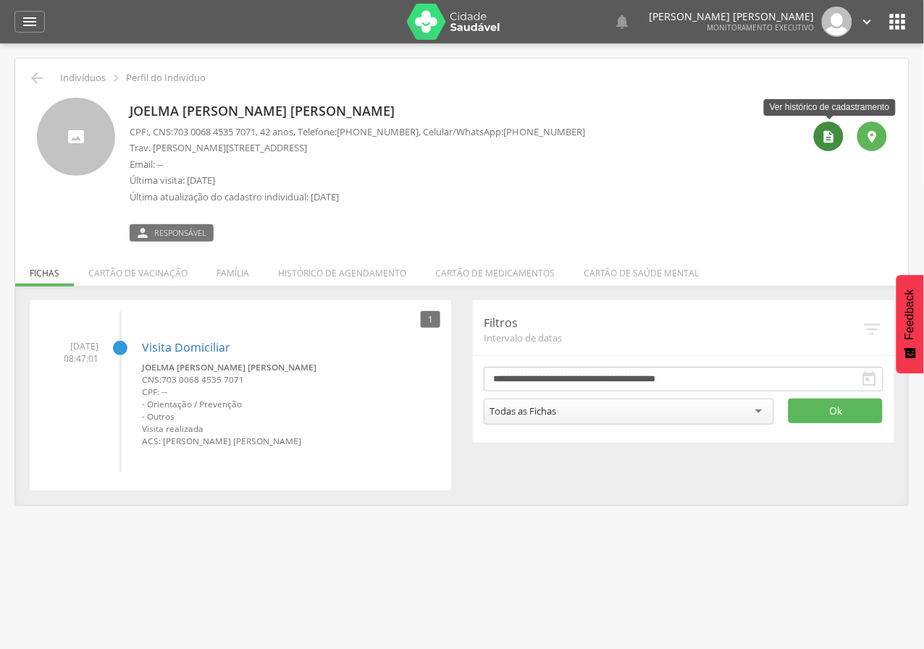
click at [828, 138] on icon "" at bounding box center [829, 137] width 14 height 14
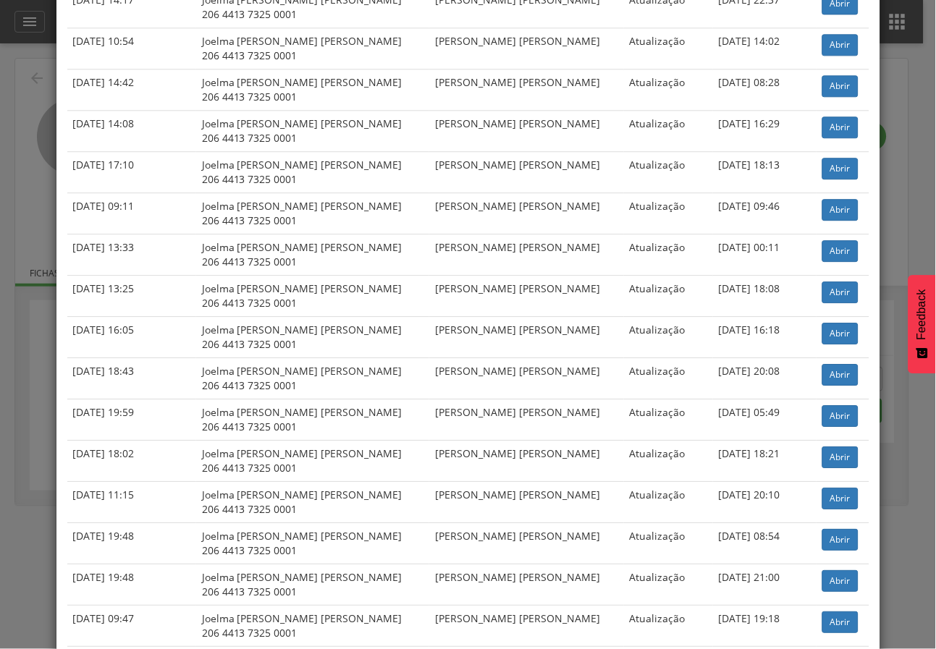
scroll to position [1684, 0]
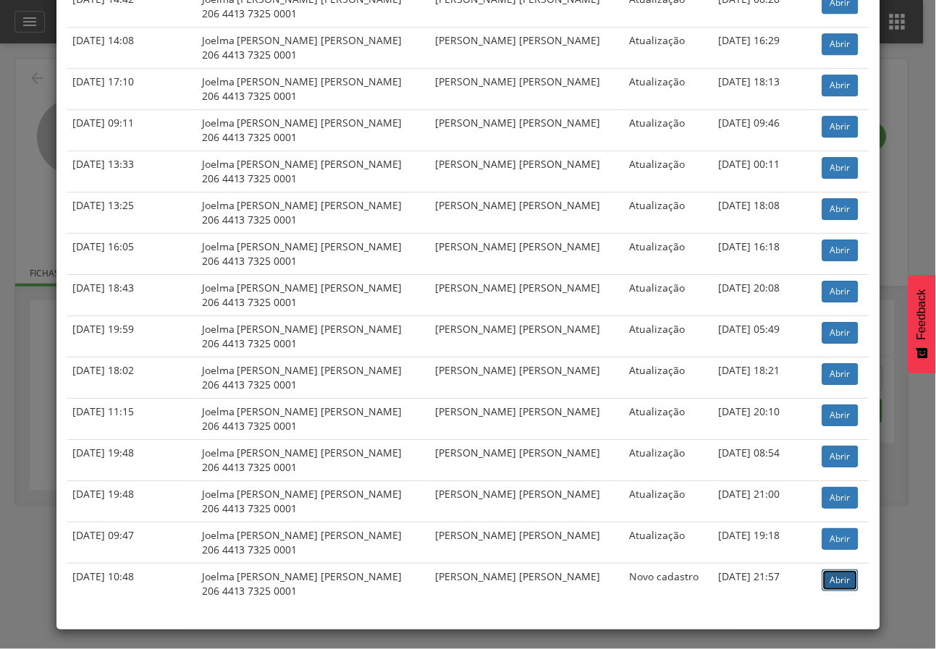
click at [828, 575] on link "Abrir" at bounding box center [840, 581] width 36 height 22
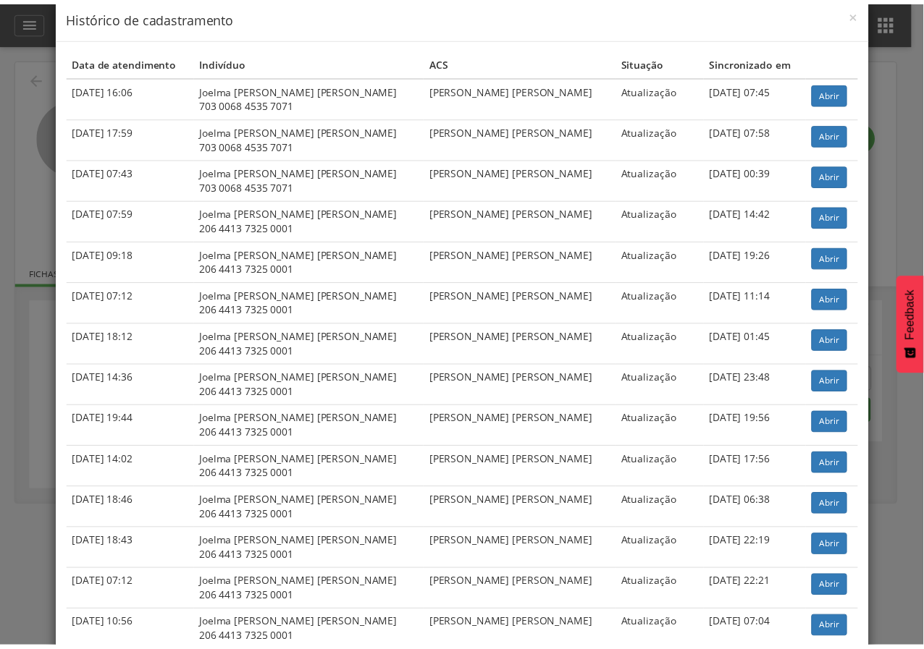
scroll to position [0, 0]
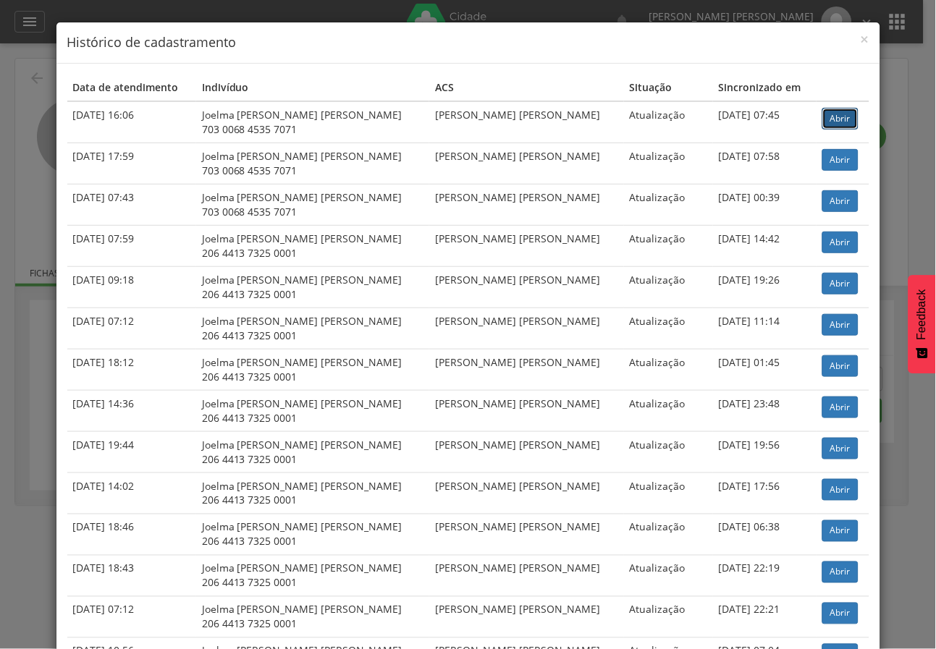
click at [832, 119] on link "Abrir" at bounding box center [840, 119] width 36 height 22
click at [861, 44] on span "×" at bounding box center [865, 39] width 9 height 20
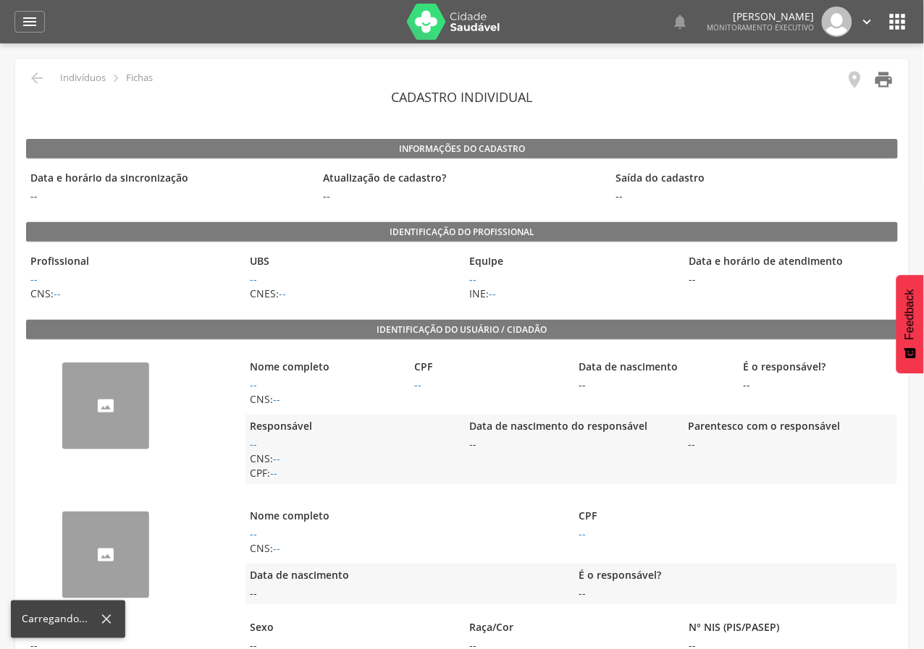
click at [885, 81] on icon "" at bounding box center [884, 79] width 20 height 20
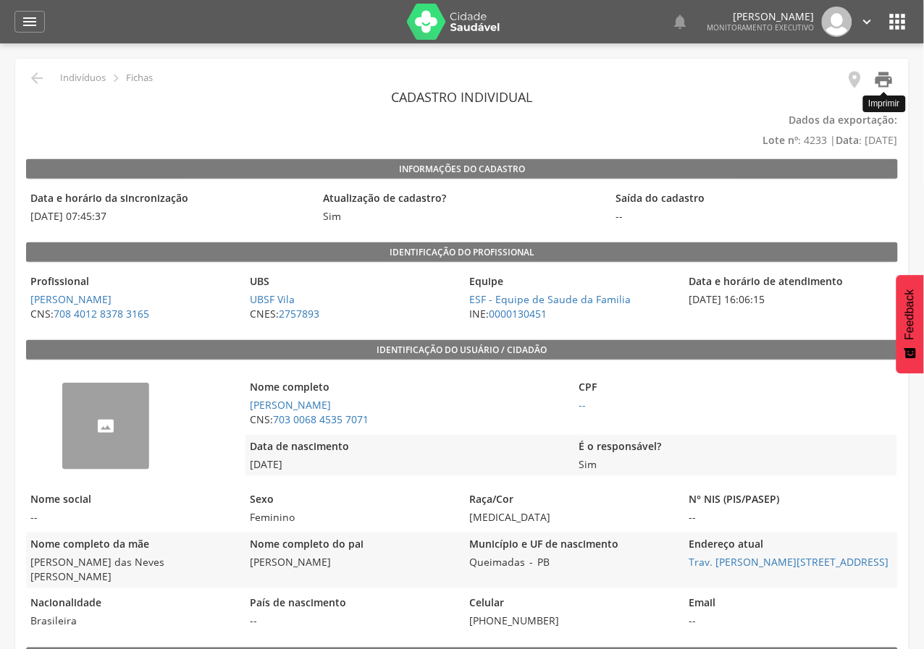
click at [882, 72] on icon "" at bounding box center [884, 79] width 20 height 20
